Goal: Task Accomplishment & Management: Manage account settings

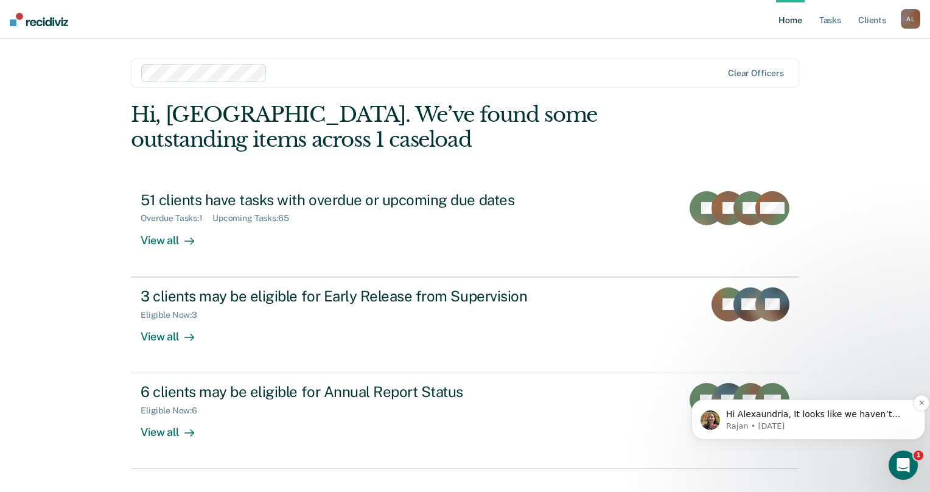
click at [810, 416] on p "Hi Alexaundria, It looks like we haven’t heard back from you in a while so we’r…" at bounding box center [818, 414] width 184 height 12
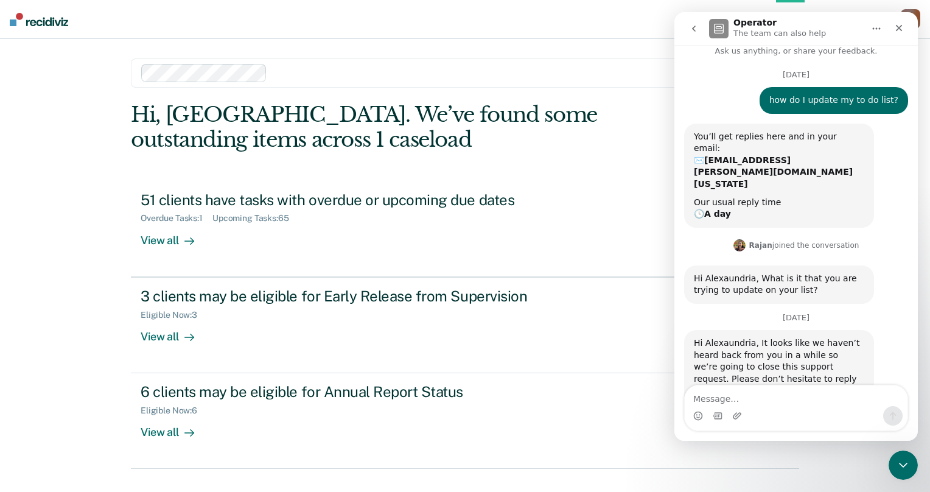
scroll to position [19, 0]
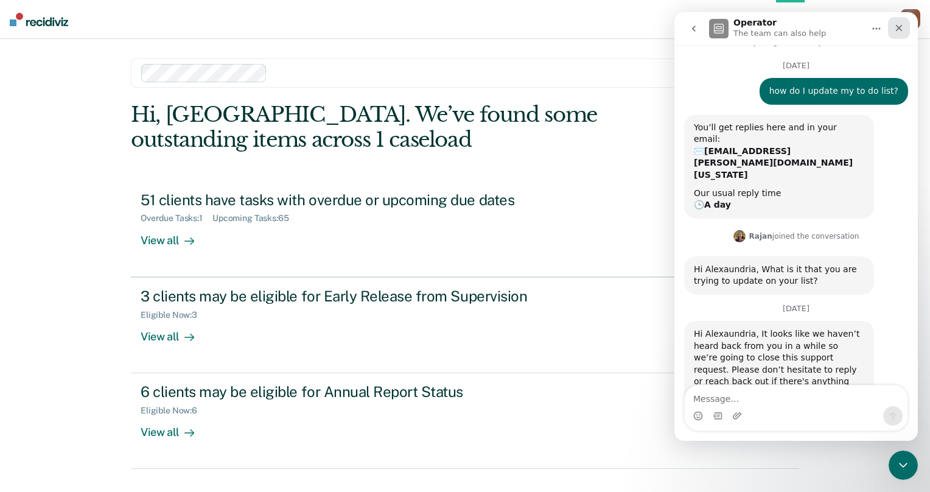
click at [901, 32] on icon "Close" at bounding box center [899, 28] width 10 height 10
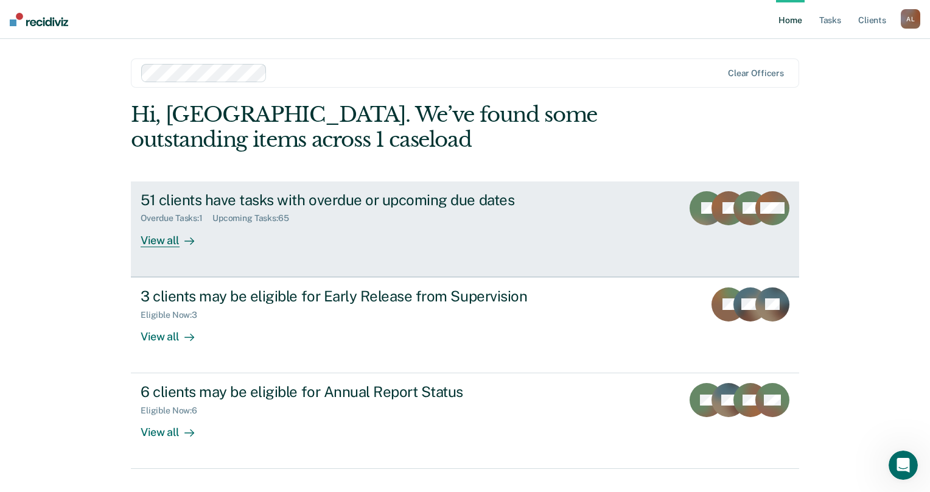
click at [281, 223] on div "Upcoming Tasks : 65" at bounding box center [255, 218] width 86 height 10
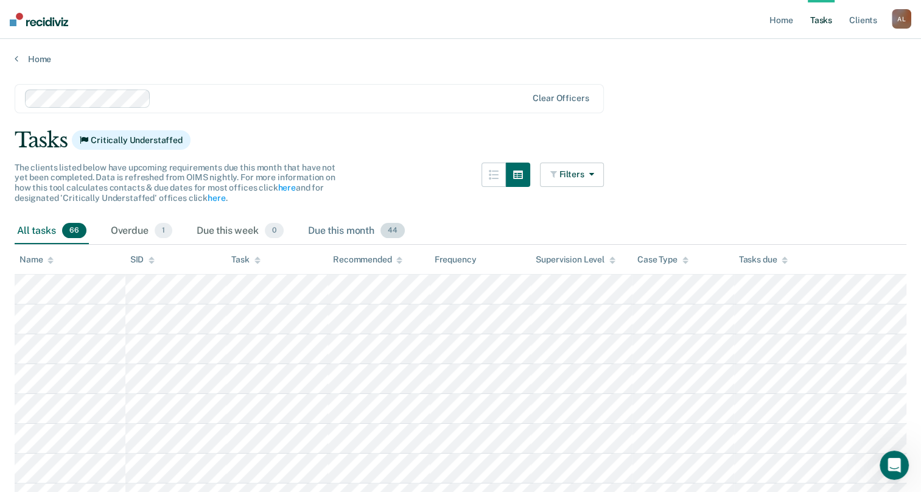
click at [399, 229] on span "44" at bounding box center [392, 231] width 24 height 16
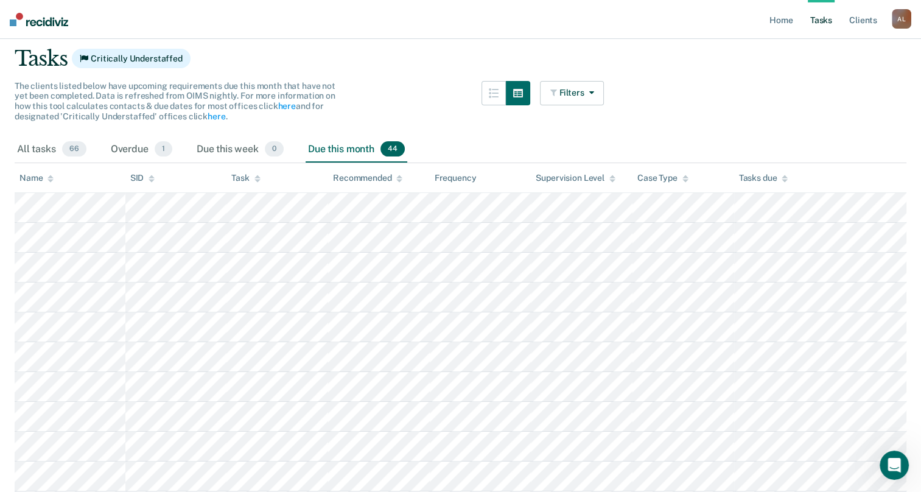
scroll to position [61, 0]
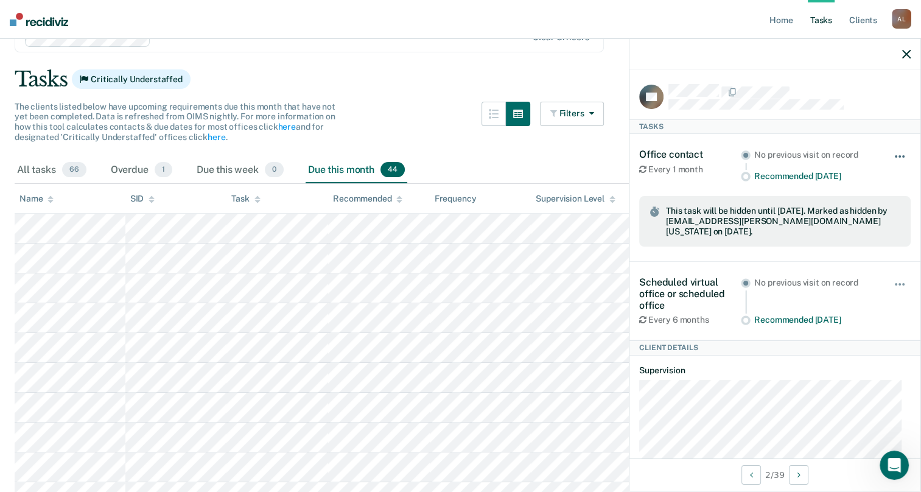
click at [892, 160] on button "button" at bounding box center [900, 162] width 21 height 19
click at [837, 184] on button "Unhide" at bounding box center [867, 190] width 68 height 20
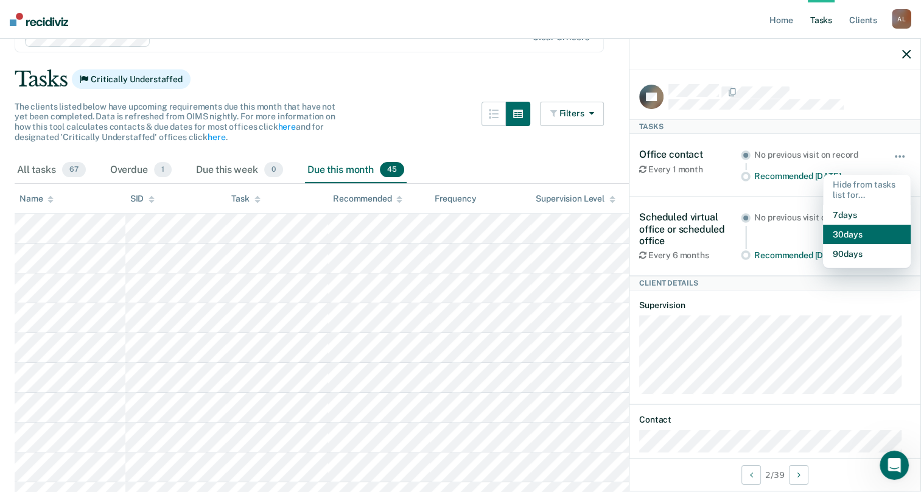
click at [833, 232] on button "30 days" at bounding box center [867, 234] width 88 height 19
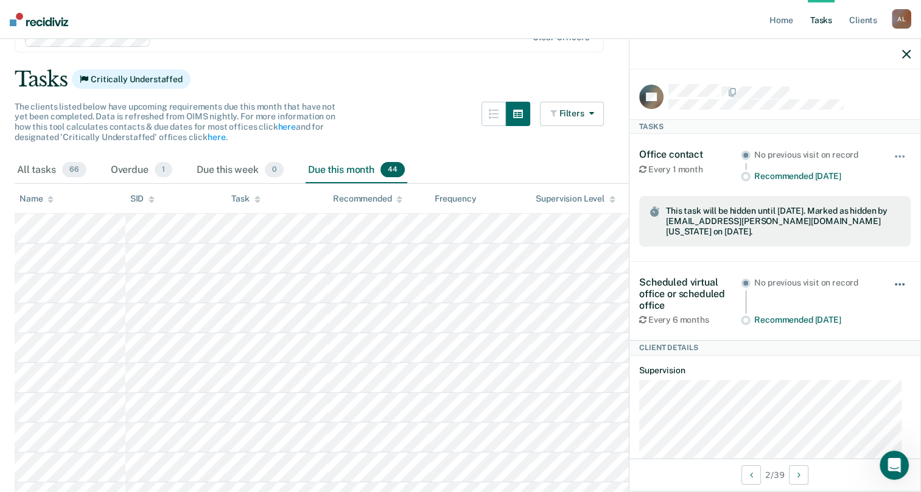
click at [891, 281] on button "button" at bounding box center [900, 290] width 21 height 19
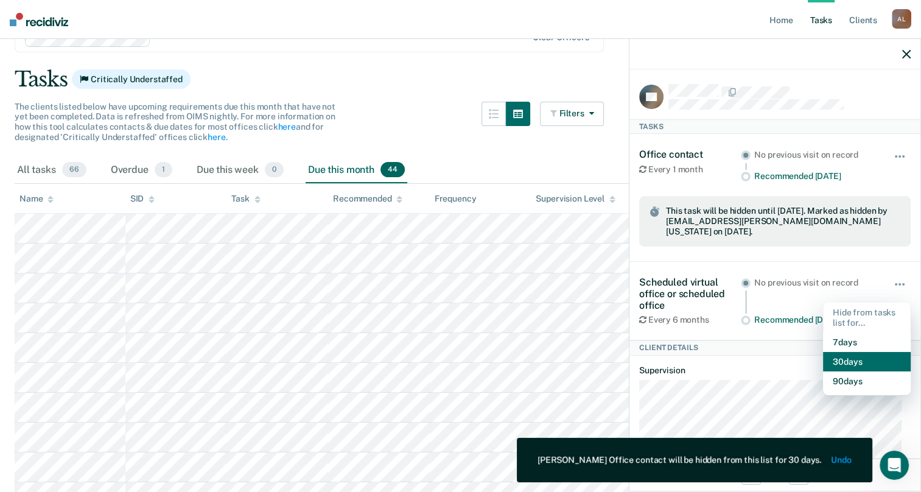
click at [857, 358] on button "30 days" at bounding box center [867, 361] width 88 height 19
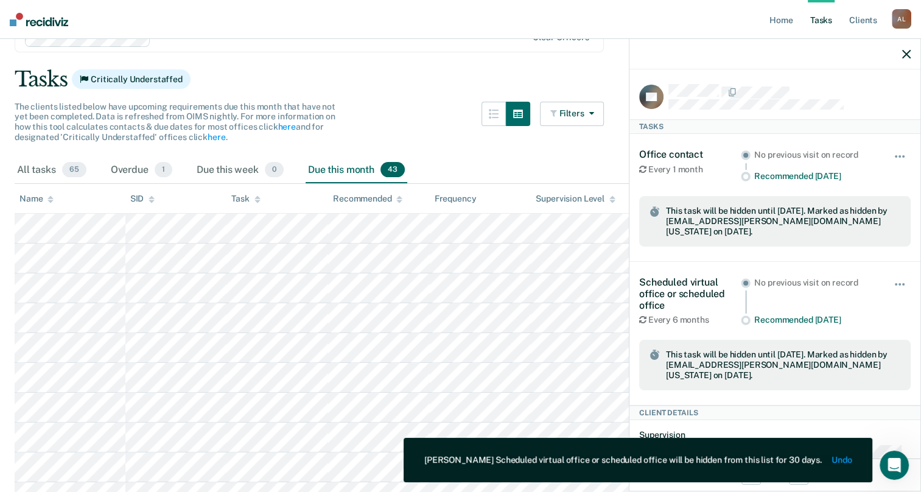
click at [908, 57] on icon "button" at bounding box center [906, 54] width 9 height 9
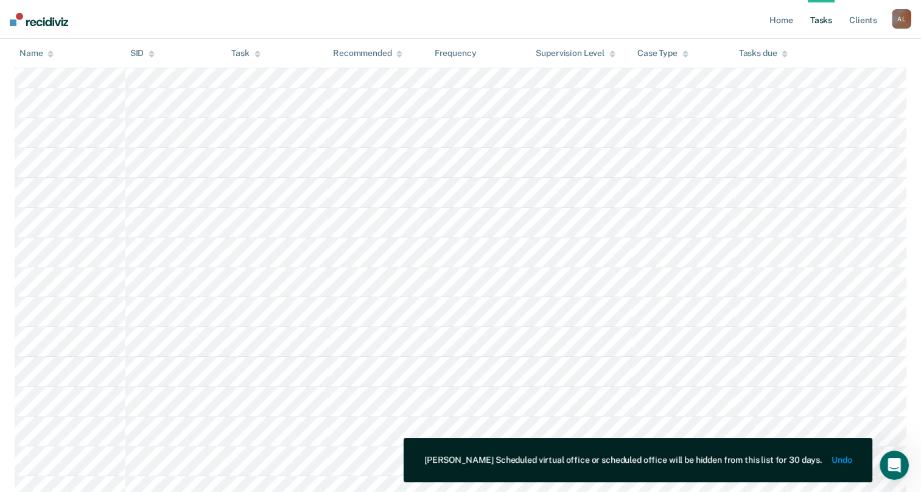
scroll to position [581, 0]
